Goal: Task Accomplishment & Management: Use online tool/utility

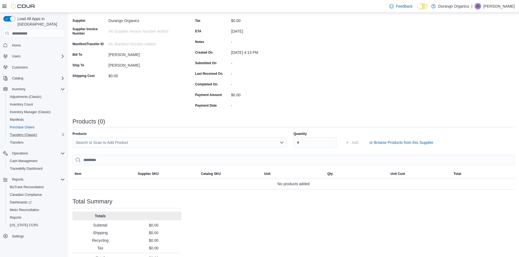
scroll to position [69, 0]
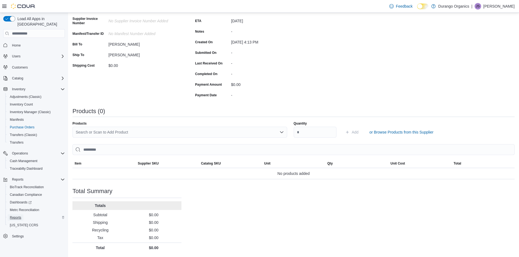
click at [15, 216] on span "Reports" at bounding box center [15, 218] width 11 height 4
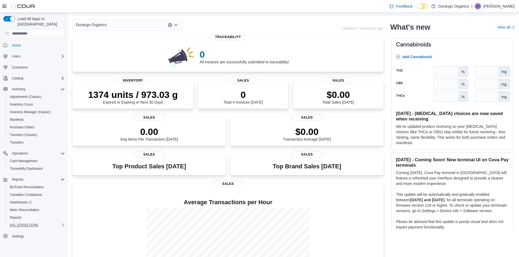
scroll to position [27, 0]
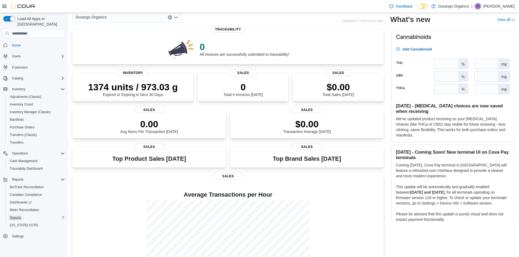
click at [16, 216] on span "Reports" at bounding box center [15, 218] width 11 height 4
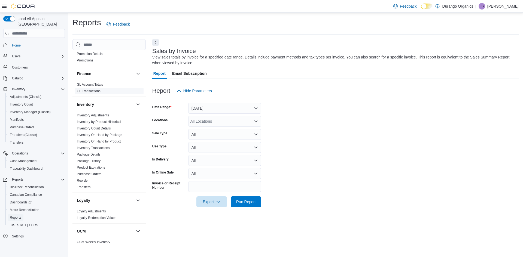
scroll to position [136, 0]
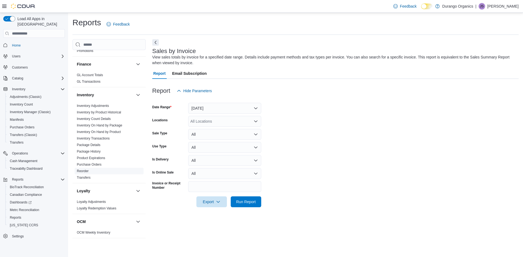
click at [87, 170] on link "Reorder" at bounding box center [83, 171] width 12 height 4
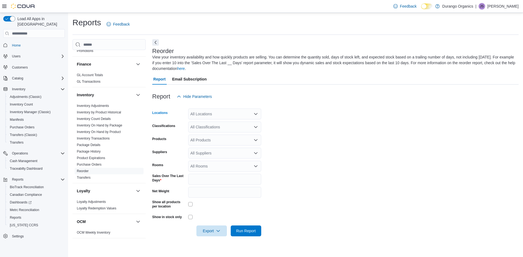
click at [201, 114] on div "All Locations" at bounding box center [224, 114] width 73 height 11
click at [210, 130] on span "[PERSON_NAME]" at bounding box center [215, 130] width 31 height 5
click at [382, 170] on form "Locations [PERSON_NAME] Classifications All Classifications Products All Produc…" at bounding box center [335, 169] width 366 height 134
click at [206, 127] on div "All Classifications" at bounding box center [224, 127] width 73 height 11
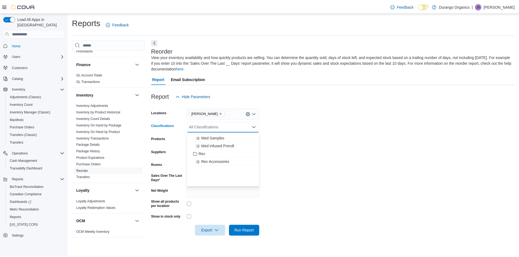
scroll to position [109, 0]
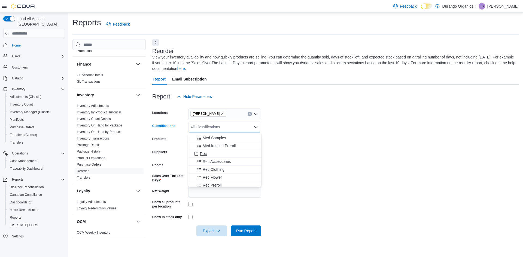
click at [204, 153] on span "Rec" at bounding box center [203, 153] width 7 height 5
click at [311, 144] on form "Locations [PERSON_NAME] Classifications Rec Combo box. Selected. Rec. Press Bac…" at bounding box center [335, 169] width 366 height 134
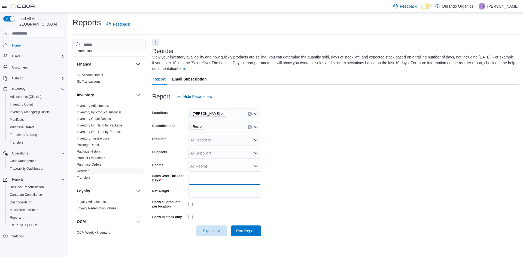
click at [204, 179] on input "*" at bounding box center [224, 179] width 73 height 11
type input "**"
click at [209, 231] on span "Export" at bounding box center [212, 230] width 24 height 11
click at [220, 198] on span "Export to Excel" at bounding box center [212, 198] width 24 height 4
click at [330, 212] on form "Locations [PERSON_NAME] Classifications Rec Products All Products Suppliers All…" at bounding box center [335, 169] width 366 height 134
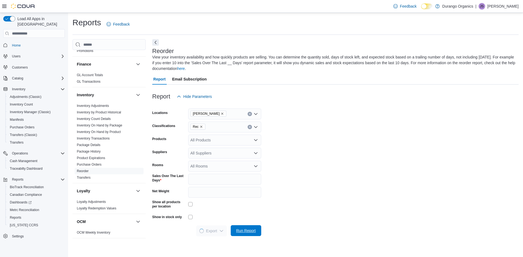
click at [245, 231] on span "Run Report" at bounding box center [246, 230] width 20 height 5
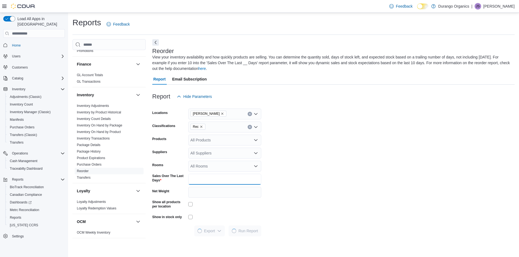
click at [200, 177] on input "**" at bounding box center [224, 179] width 73 height 11
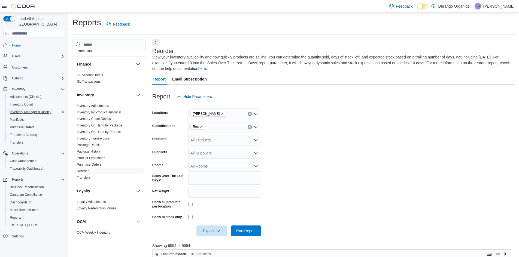
click at [22, 110] on span "Inventory Manager (Classic)" at bounding box center [30, 112] width 41 height 4
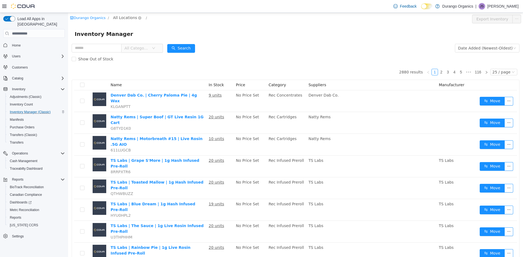
click at [122, 17] on span "All Locations" at bounding box center [125, 18] width 24 height 6
click at [127, 45] on span "[PERSON_NAME]" at bounding box center [138, 47] width 32 height 4
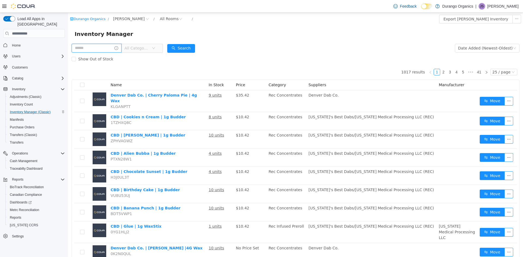
click at [101, 49] on input "text" at bounding box center [97, 48] width 50 height 9
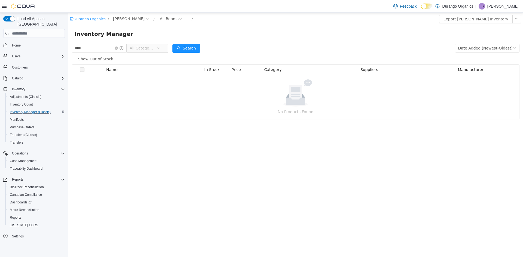
click at [152, 50] on span "All Categories" at bounding box center [142, 47] width 25 height 5
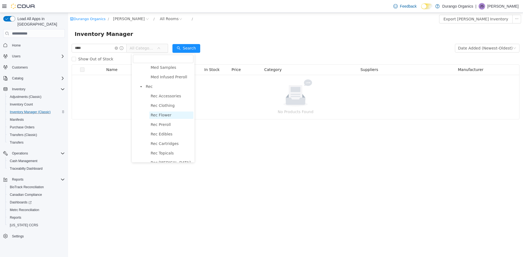
click at [162, 117] on span "Rec Flower" at bounding box center [161, 115] width 21 height 4
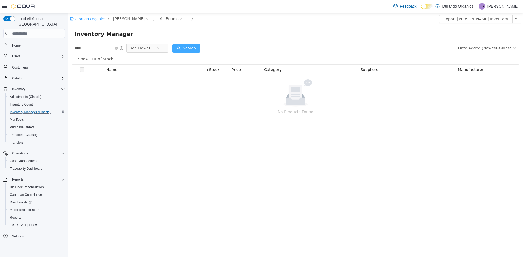
click at [196, 46] on button "Search" at bounding box center [186, 48] width 28 height 9
click at [73, 47] on input "****" at bounding box center [99, 48] width 55 height 9
type input "*****"
click at [196, 49] on button "Search" at bounding box center [186, 48] width 28 height 9
